Goal: Information Seeking & Learning: Find specific fact

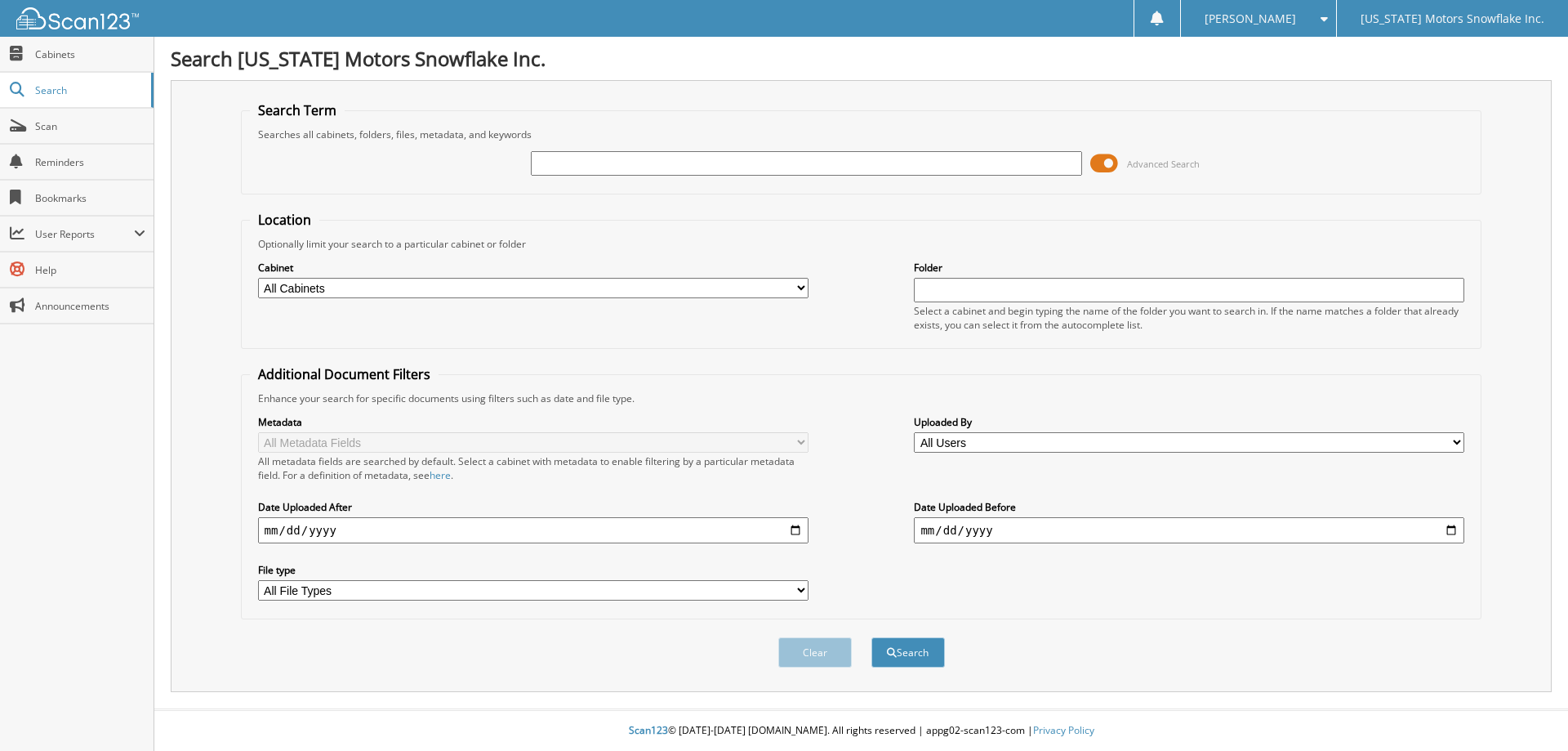
click at [574, 160] on input "text" at bounding box center [806, 162] width 550 height 24
type input "sbp inc"
click at [871, 637] on button "Search" at bounding box center [908, 652] width 73 height 30
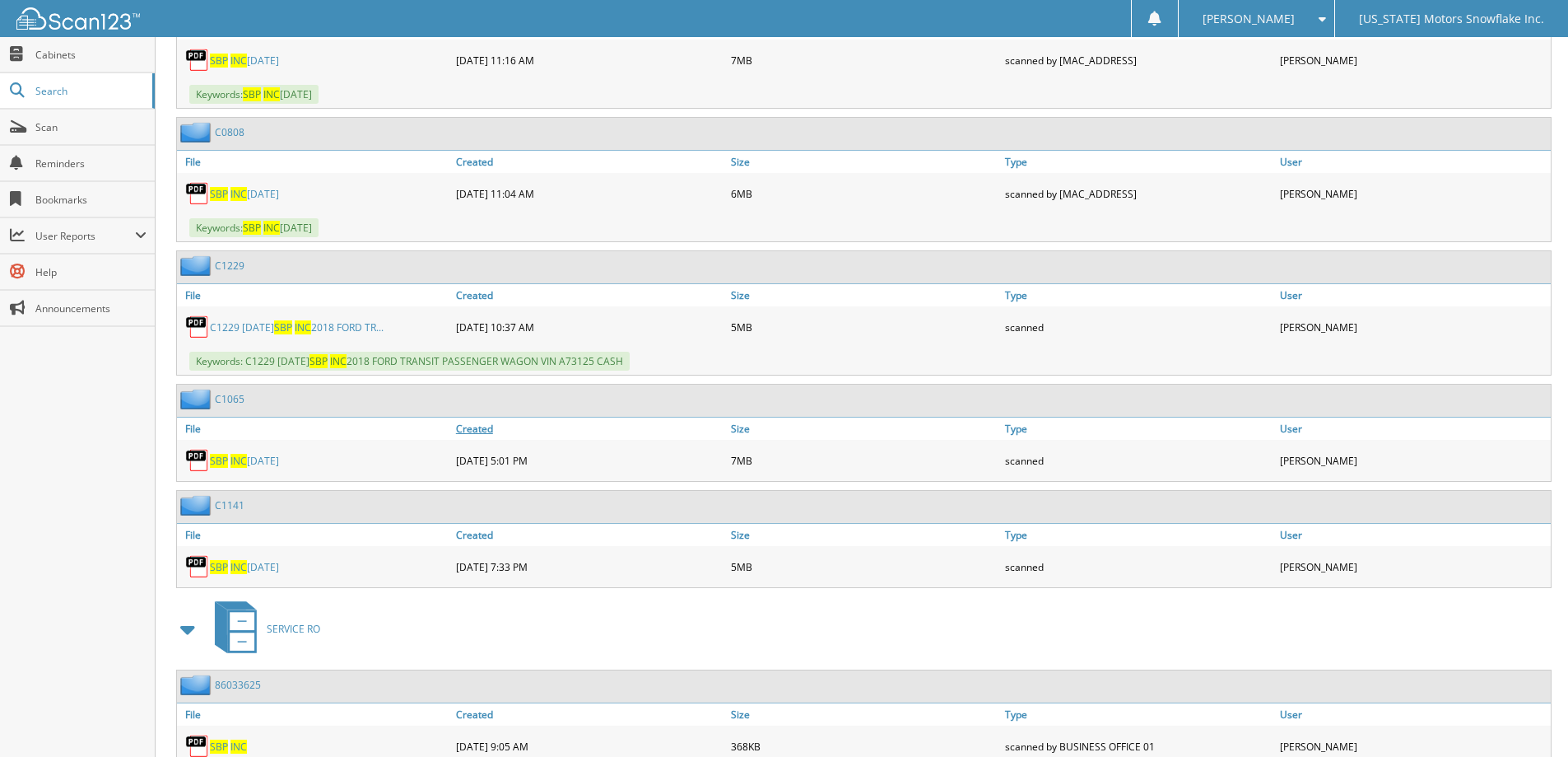
scroll to position [988, 0]
click at [248, 457] on link "SBP INC [DATE]" at bounding box center [244, 459] width 69 height 14
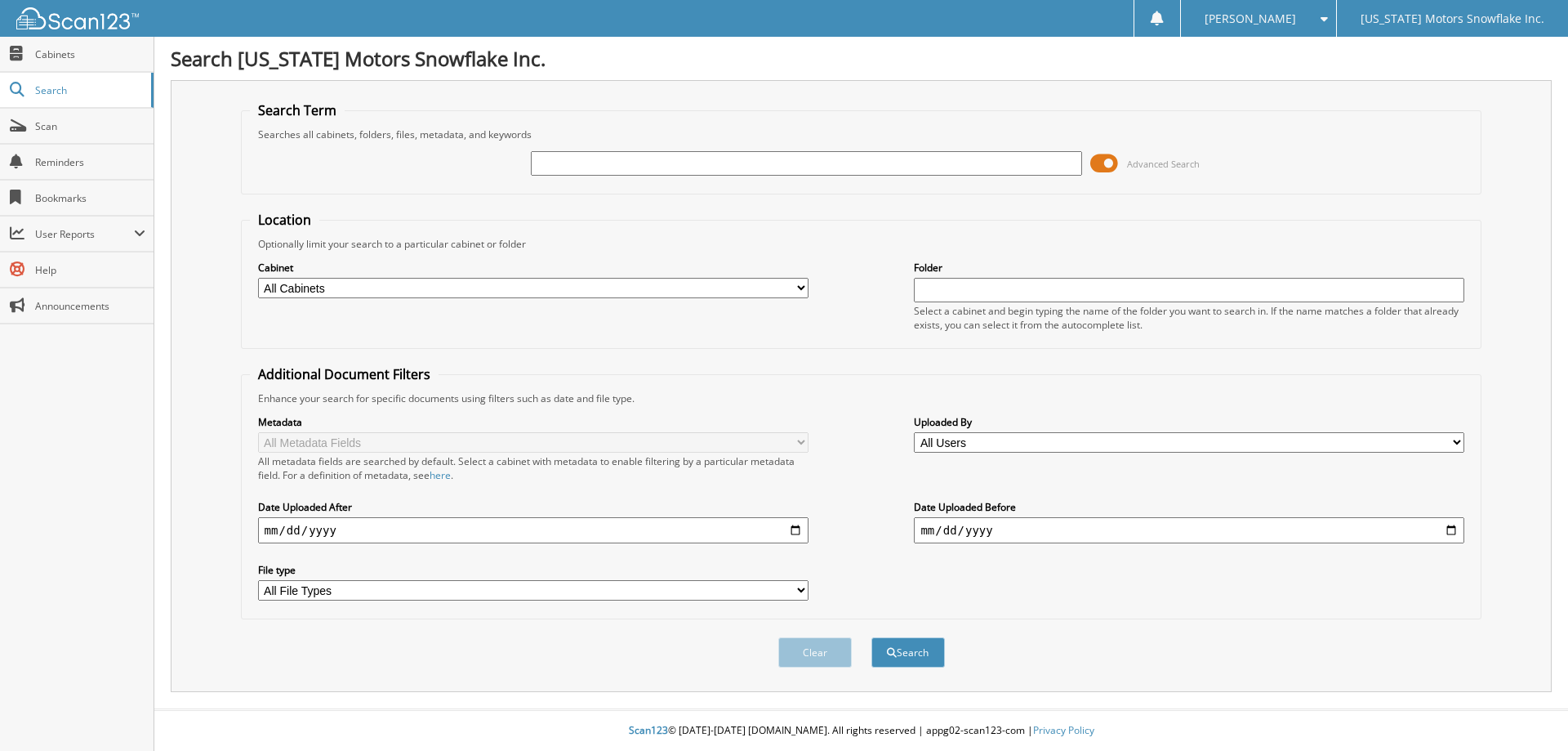
click at [605, 166] on input "text" at bounding box center [806, 162] width 550 height 24
type input "sbp inc"
click at [871, 637] on button "Search" at bounding box center [908, 652] width 73 height 30
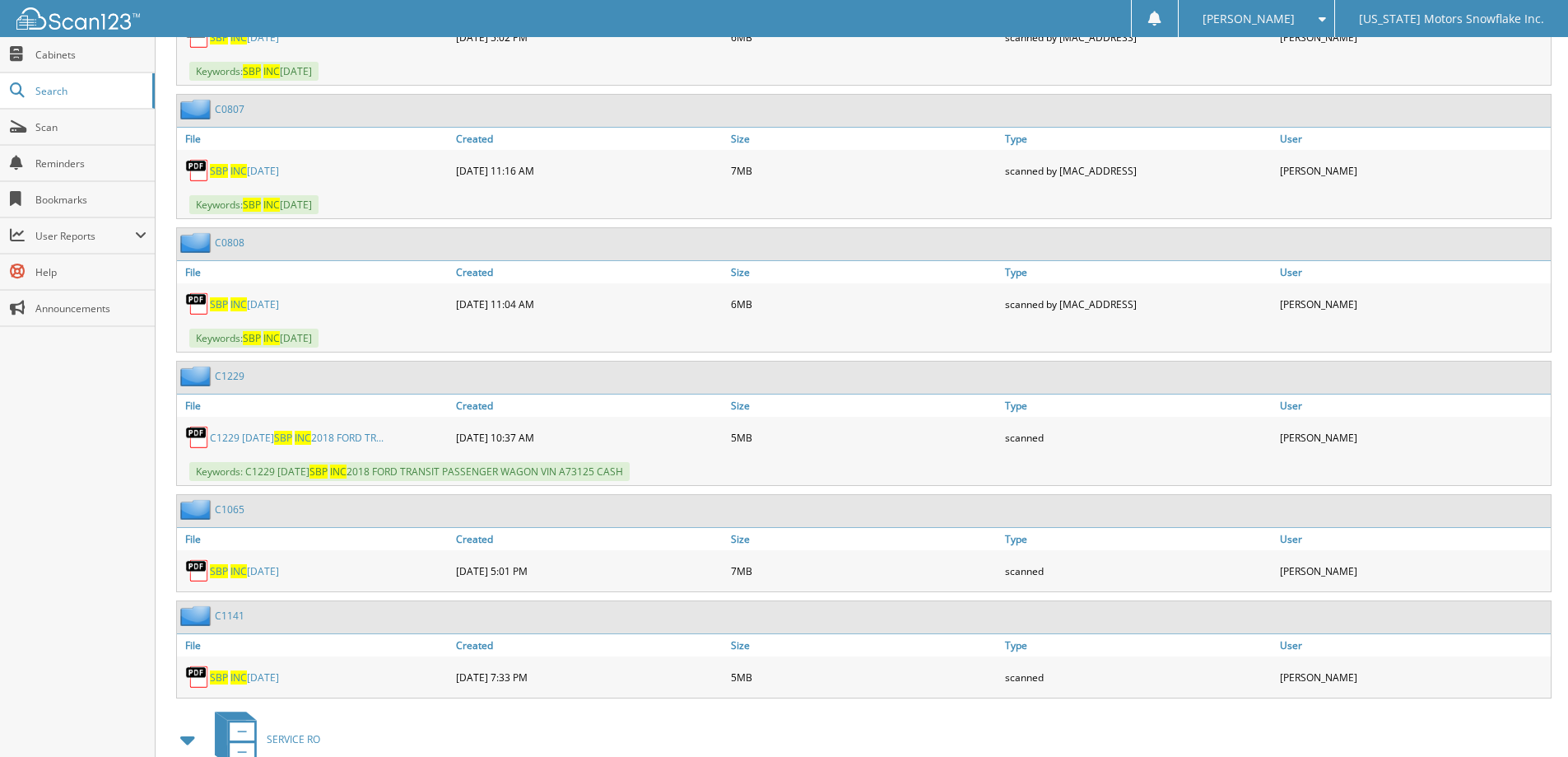
scroll to position [988, 0]
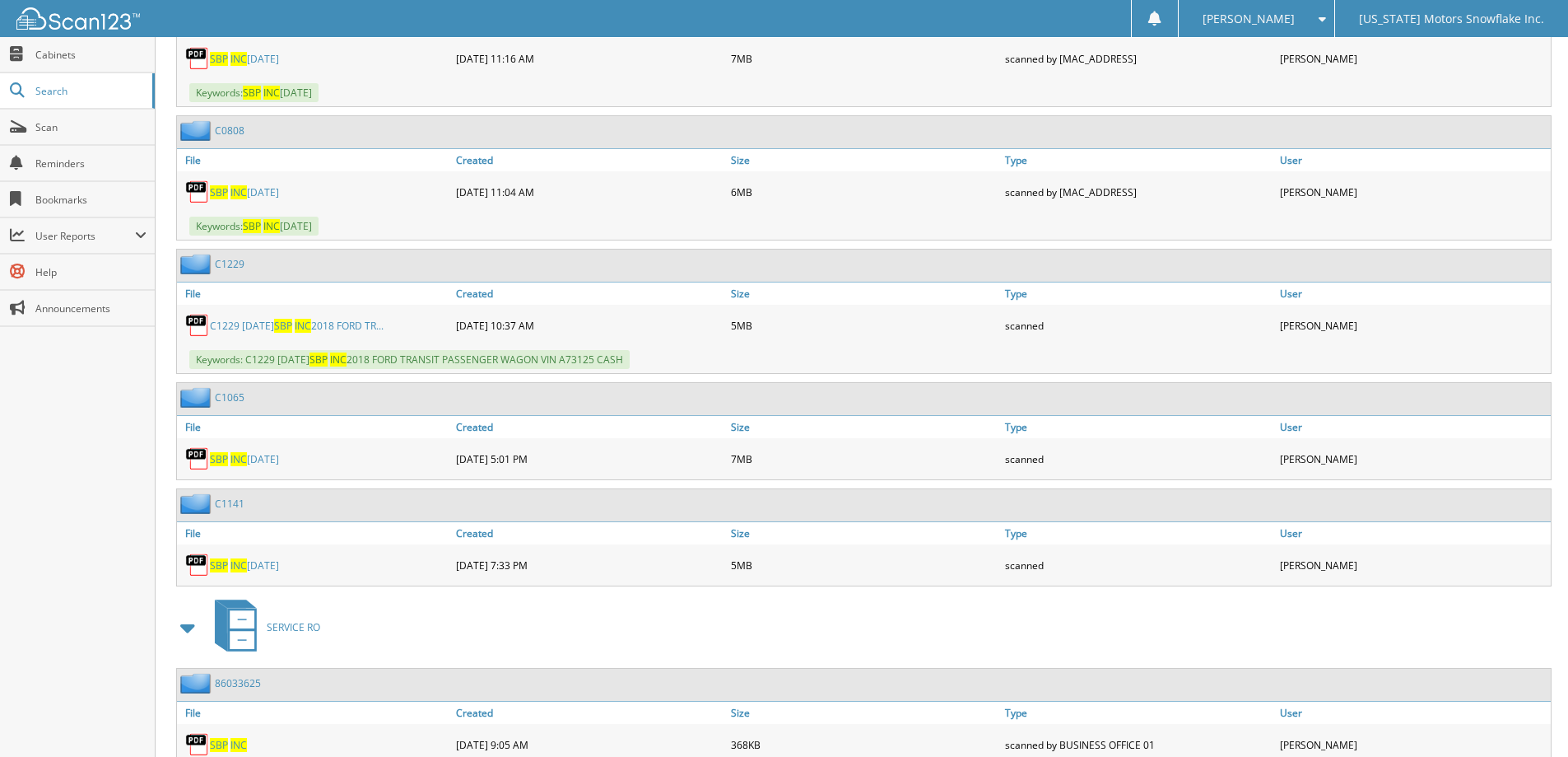
click at [278, 325] on link "C1229 09/16/2025 SBP INC 2018 FORD TR..." at bounding box center [296, 326] width 174 height 14
